Goal: Communication & Community: Connect with others

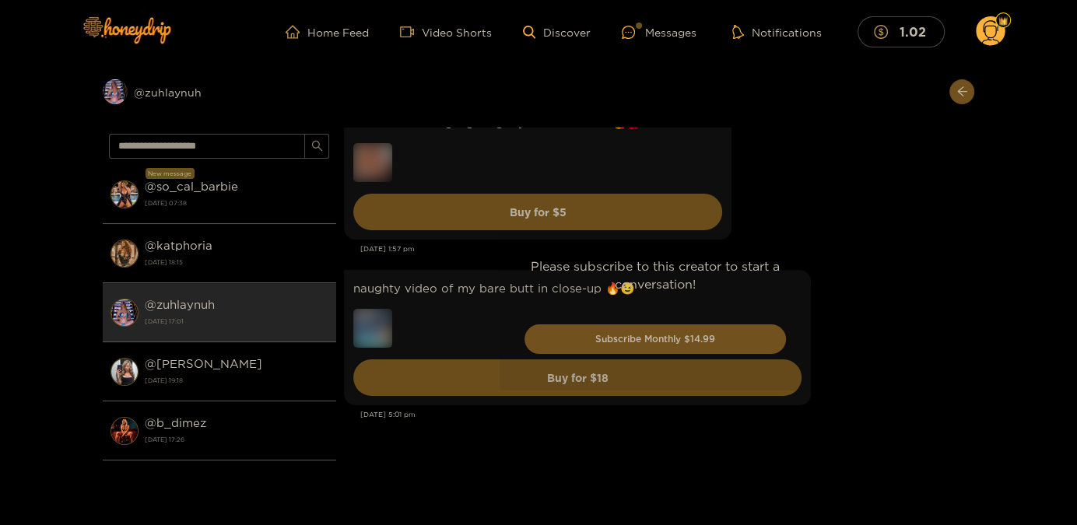
scroll to position [4167, 0]
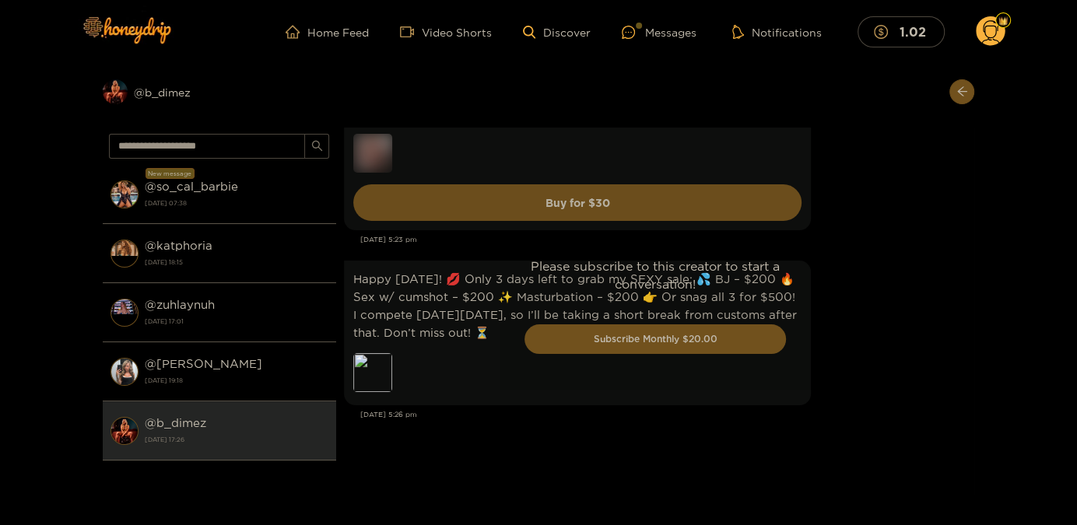
scroll to position [3161, 0]
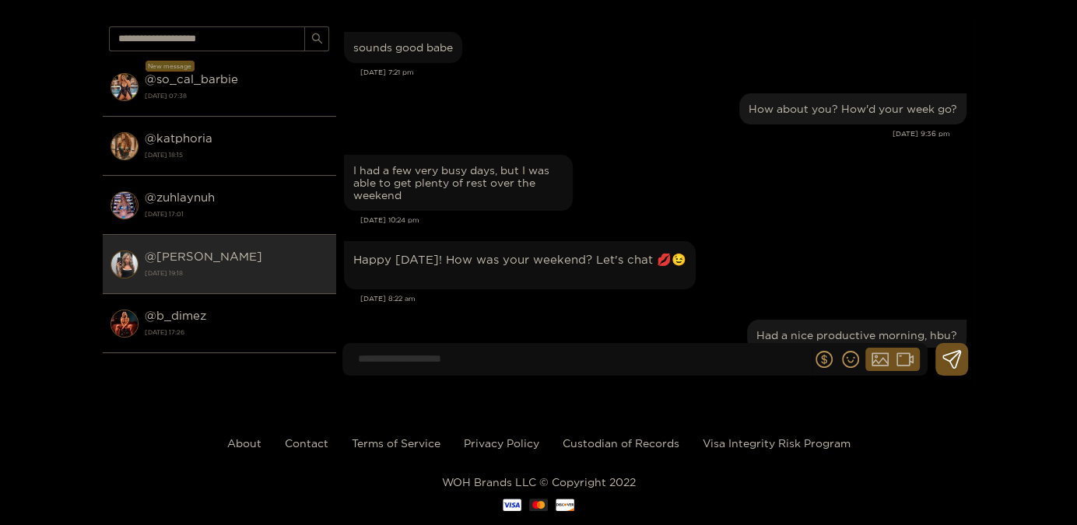
scroll to position [1578, 0]
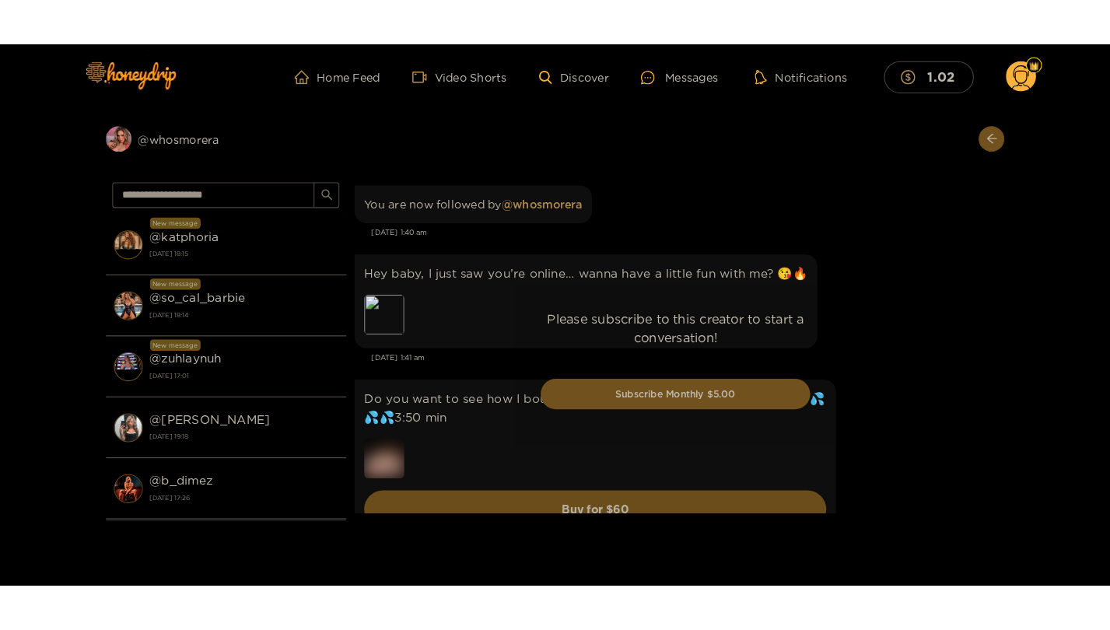
scroll to position [76, 0]
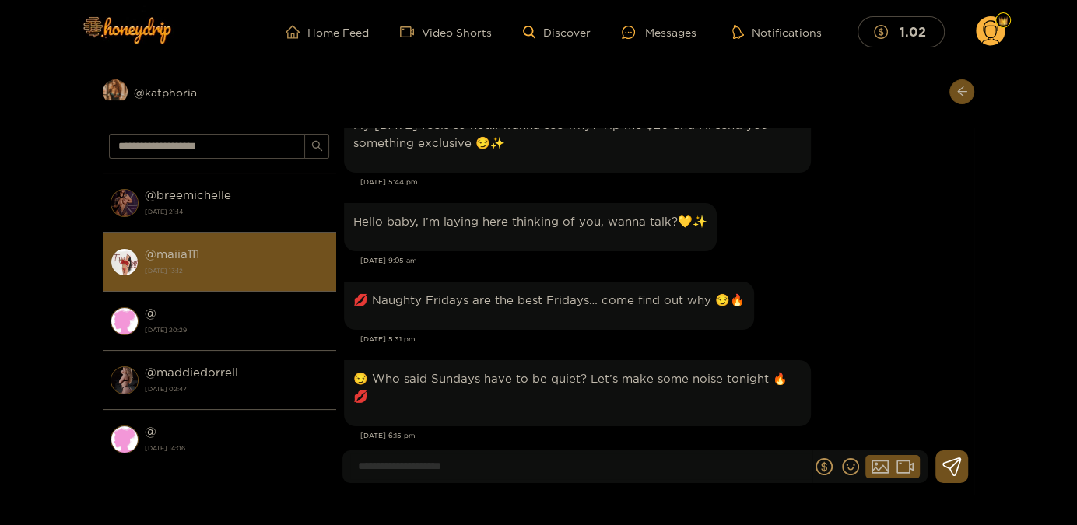
scroll to position [1092, 0]
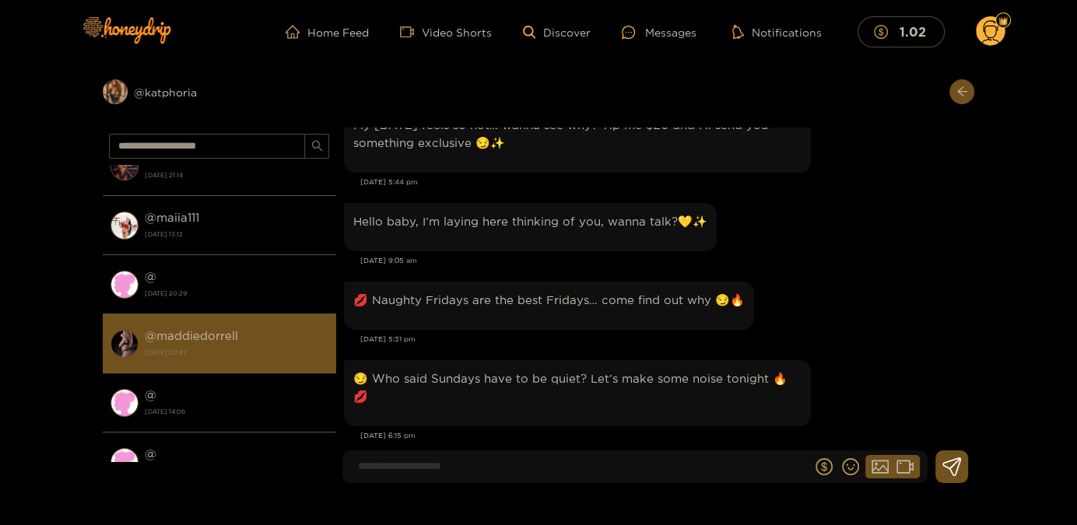
click at [270, 347] on strong "[DATE] 02:47" at bounding box center [237, 352] width 184 height 14
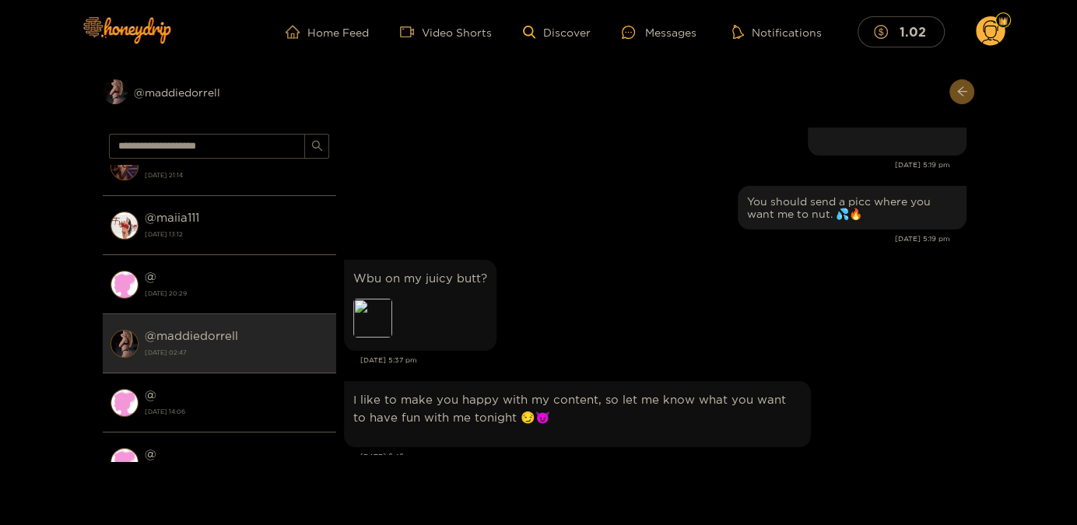
scroll to position [2268, 0]
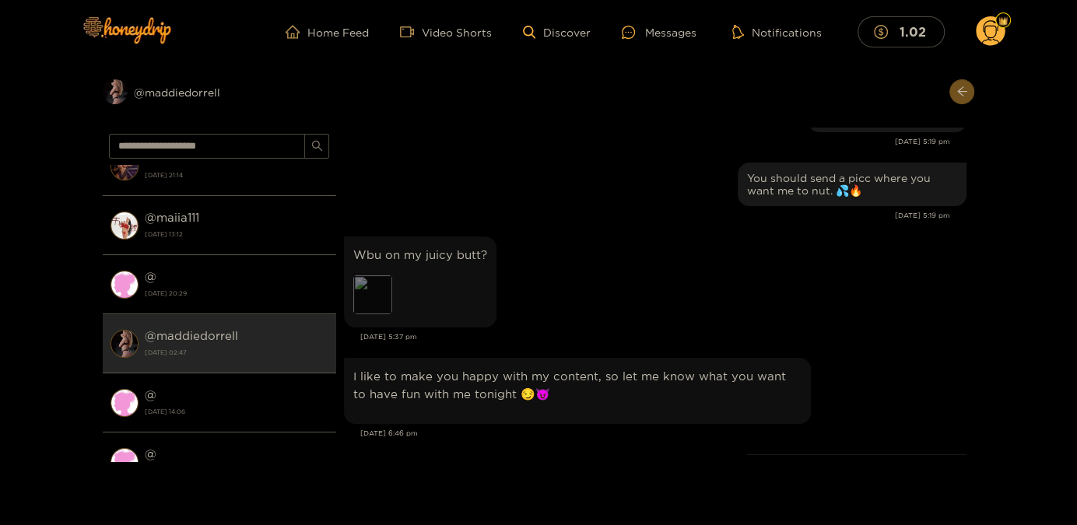
click at [367, 284] on div "Preview" at bounding box center [372, 294] width 39 height 39
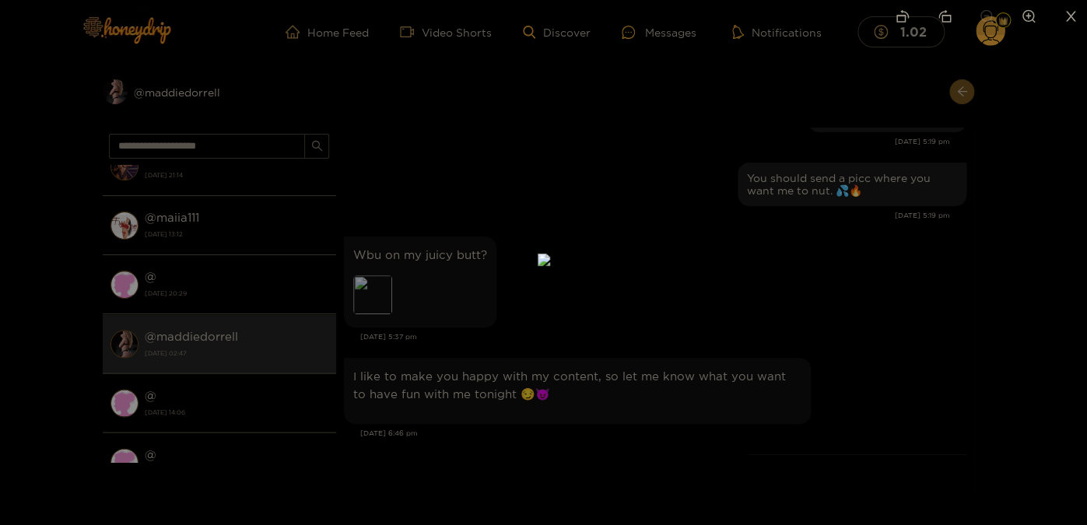
click at [907, 20] on icon "rotate-left" at bounding box center [902, 16] width 14 height 14
click at [947, 20] on icon "rotate-right" at bounding box center [944, 16] width 14 height 14
click at [1071, 25] on li at bounding box center [1070, 17] width 33 height 35
